Goal: Information Seeking & Learning: Learn about a topic

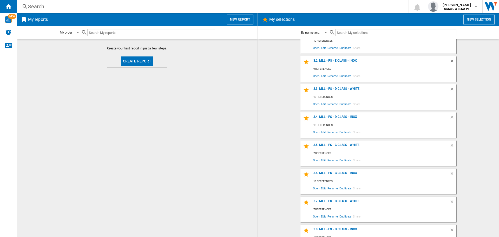
scroll to position [286, 0]
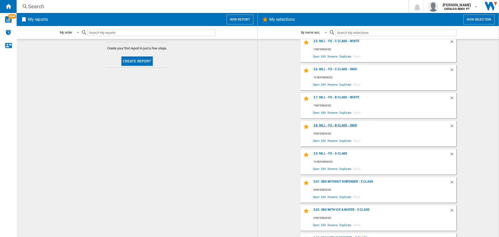
click at [336, 125] on div "3.8. MLL - FS - B Class - Inox" at bounding box center [380, 126] width 137 height 7
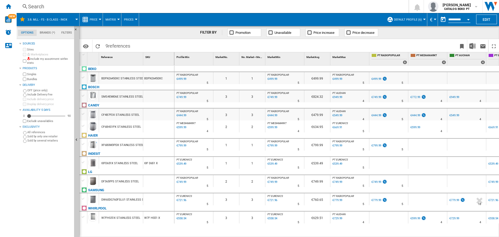
click at [83, 56] on div at bounding box center [84, 55] width 4 height 4
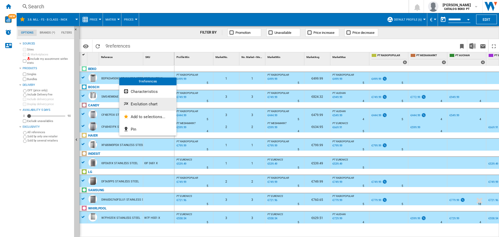
click at [150, 103] on span "Evolution chart" at bounding box center [144, 104] width 27 height 5
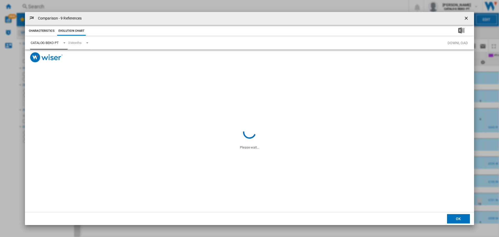
click at [55, 43] on div "CATALOG BEKO PT" at bounding box center [45, 43] width 28 height 4
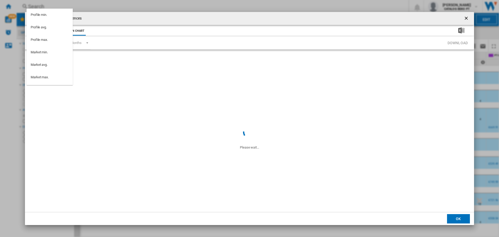
scroll to position [47, 0]
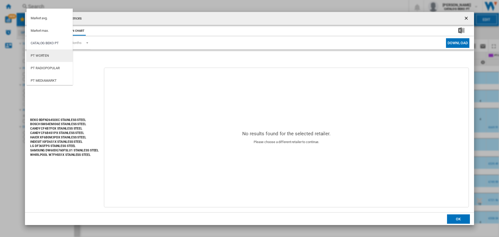
click at [56, 56] on md-option "PT WORTEN" at bounding box center [49, 55] width 46 height 12
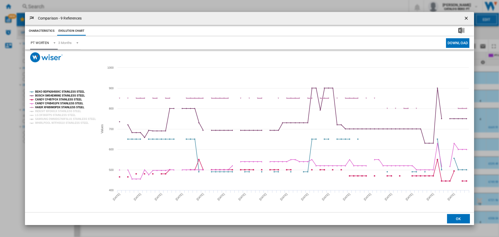
click at [56, 107] on tspan "HAIER XF6B0M3PDX STAINLESS STEEL" at bounding box center [59, 107] width 49 height 3
click at [56, 94] on tspan "BOSCH SMS4EMI06E STAINLESS STEEL" at bounding box center [60, 95] width 50 height 3
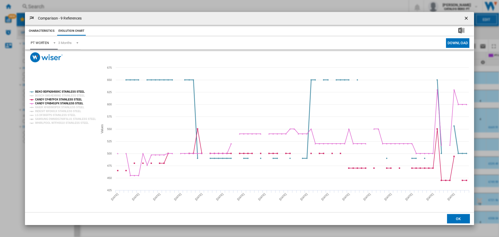
click at [56, 91] on tspan "BEKO BDFN26450XC STAINLESS STEEL" at bounding box center [60, 91] width 50 height 3
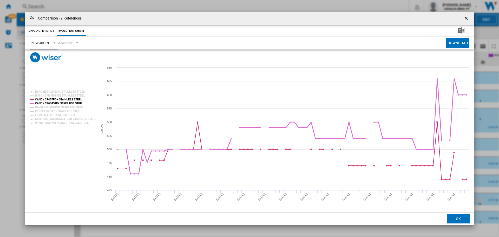
click at [69, 103] on tspan "CANDY CF6B4S1PX STAINLESS STEEL" at bounding box center [59, 103] width 48 height 3
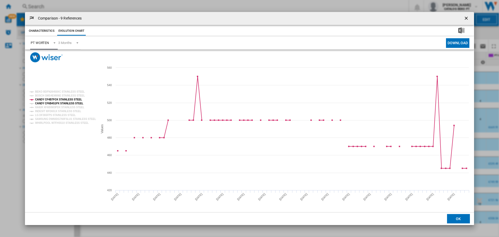
click at [71, 103] on tspan "CANDY CF6B4S1PX STAINLESS STEEL" at bounding box center [59, 103] width 48 height 3
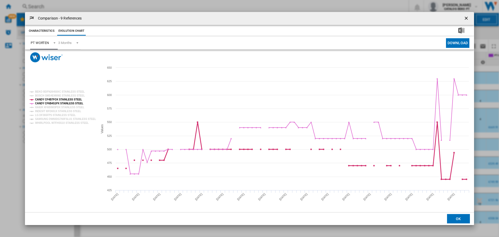
click at [72, 99] on tspan "CANDY CF4B7FOX STAINLESS STEEL" at bounding box center [58, 99] width 47 height 3
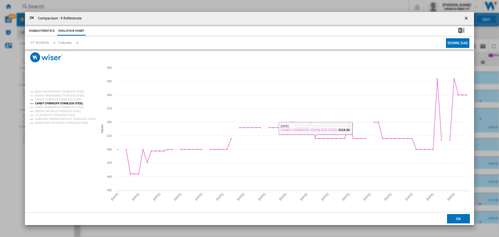
click at [460, 216] on button "OK" at bounding box center [458, 218] width 23 height 9
